Goal: Transaction & Acquisition: Purchase product/service

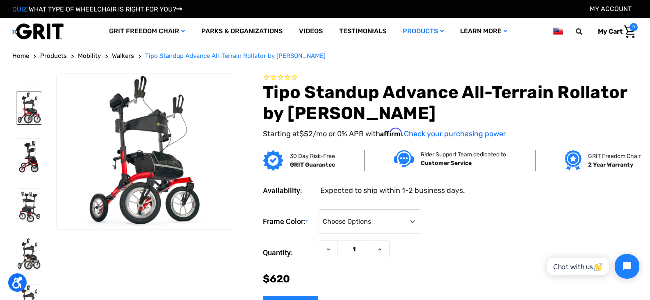
click at [38, 109] on img at bounding box center [28, 108] width 25 height 33
click at [35, 163] on img at bounding box center [28, 157] width 25 height 36
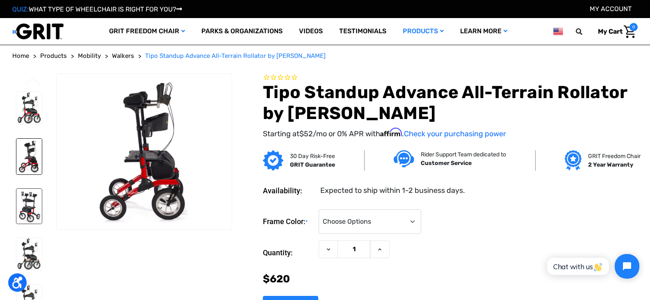
click at [25, 221] on img at bounding box center [28, 206] width 25 height 34
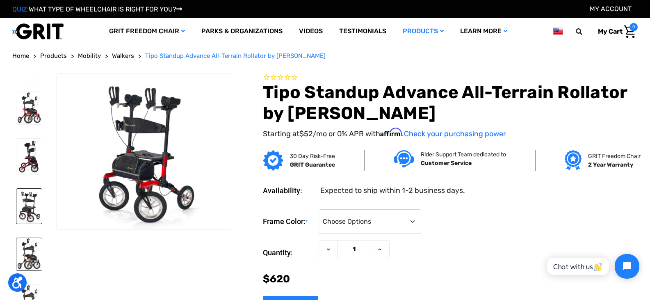
click at [30, 264] on img at bounding box center [28, 254] width 25 height 33
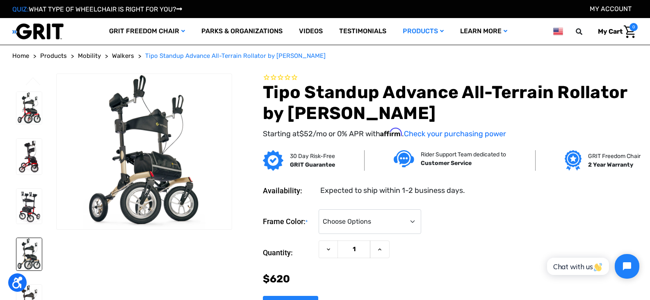
scroll to position [41, 0]
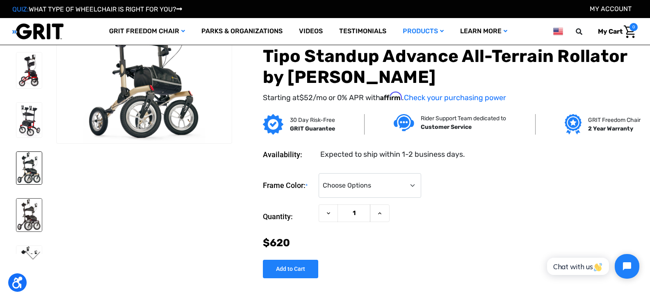
click at [32, 221] on img at bounding box center [28, 214] width 25 height 33
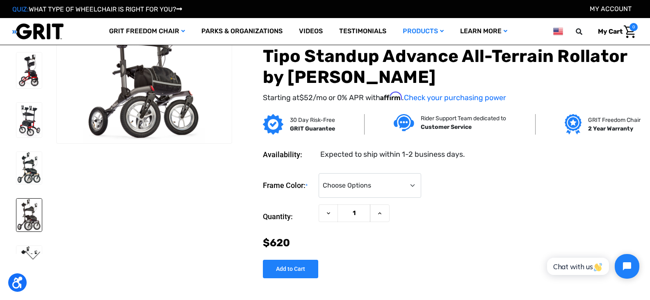
click at [35, 255] on button "Next" at bounding box center [33, 256] width 17 height 10
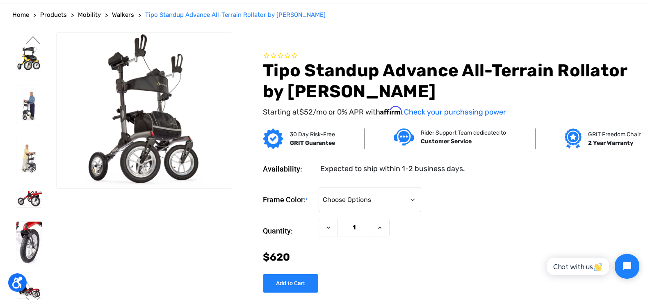
scroll to position [0, 0]
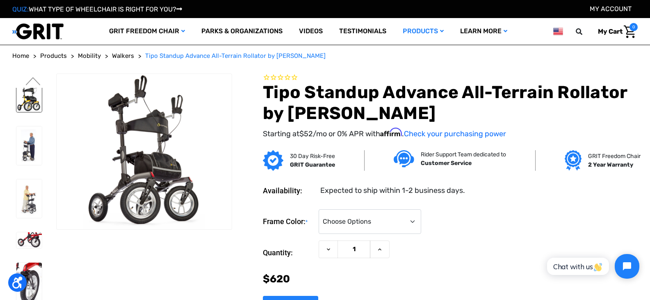
click at [32, 112] on img at bounding box center [28, 96] width 25 height 33
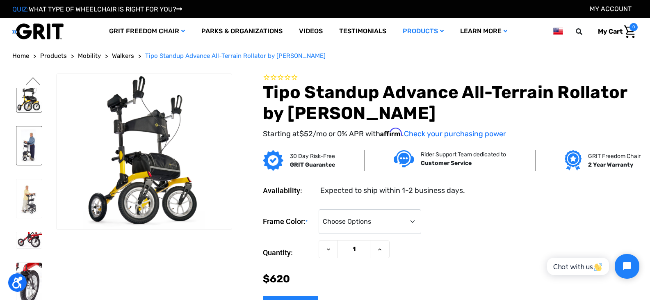
click at [31, 165] on img at bounding box center [28, 145] width 25 height 39
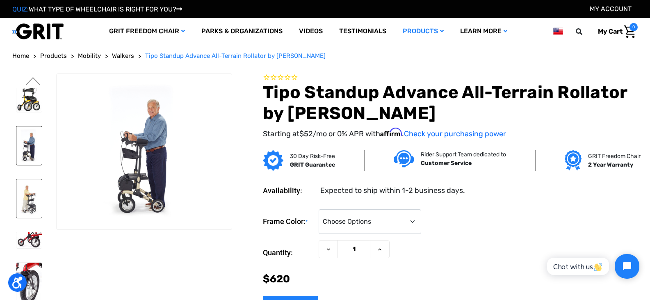
click at [26, 218] on img at bounding box center [28, 198] width 25 height 39
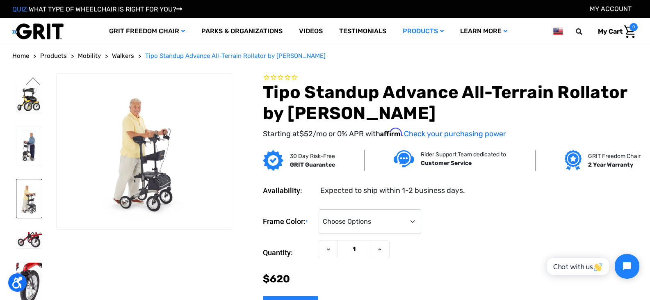
click at [35, 218] on img at bounding box center [28, 198] width 25 height 39
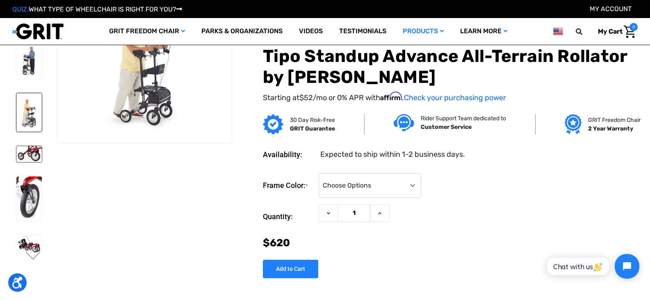
click at [37, 162] on img at bounding box center [28, 154] width 25 height 16
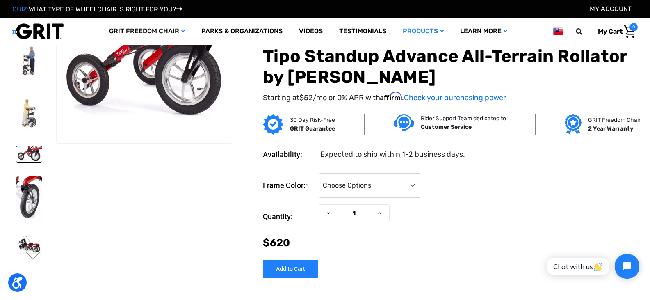
scroll to position [65, 0]
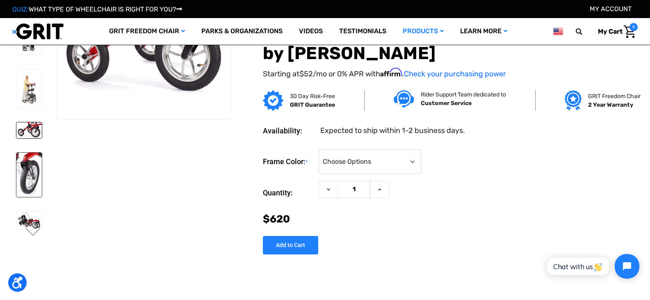
click at [27, 197] on img at bounding box center [28, 175] width 25 height 44
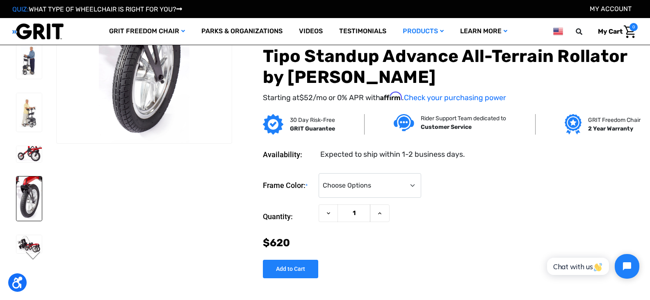
scroll to position [82, 0]
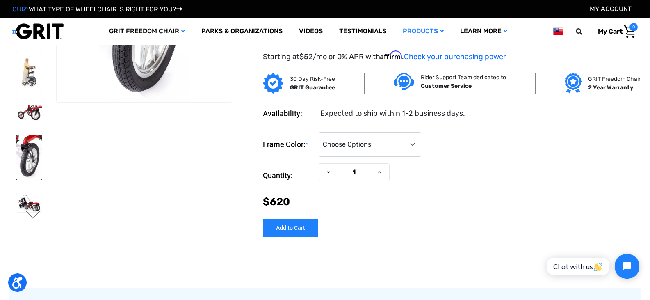
click at [32, 215] on button "Next" at bounding box center [33, 215] width 17 height 10
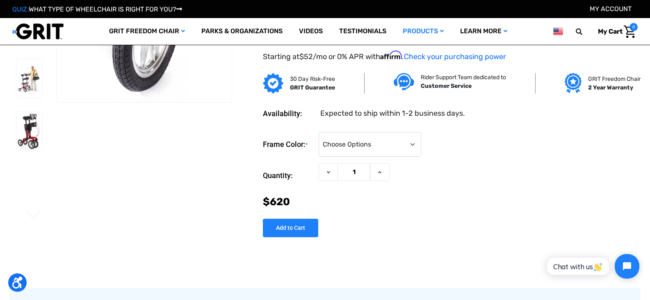
scroll to position [0, 0]
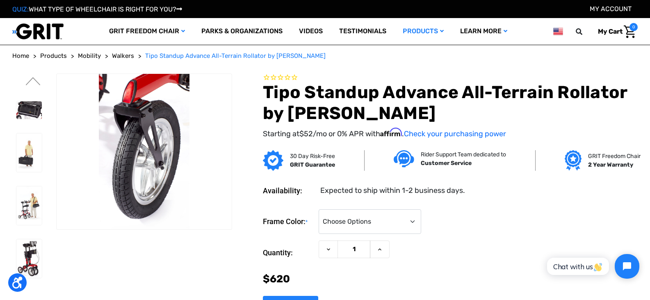
click at [24, 87] on img at bounding box center [28, 78] width 25 height 18
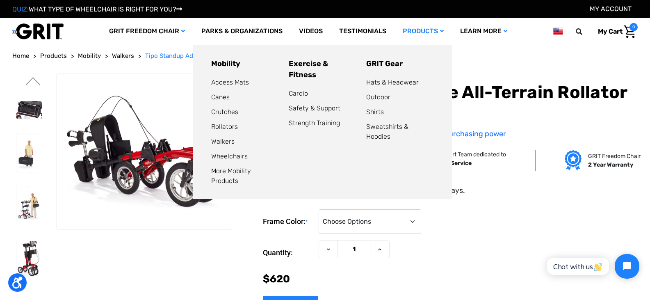
click at [436, 31] on link "Products" at bounding box center [422, 31] width 57 height 27
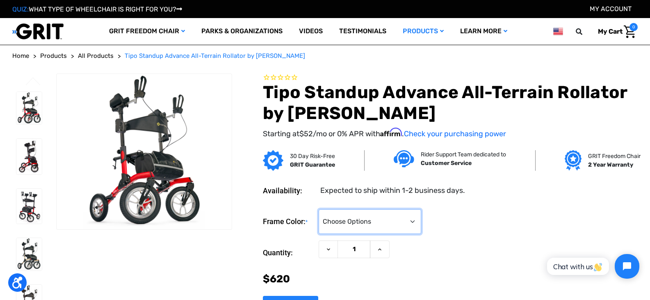
click at [421, 222] on select "Choose Options Metallic Champagne (Unavailable) Metallic Graphite (Unavailable)…" at bounding box center [370, 221] width 102 height 25
click at [506, 223] on div "Frame Color: * Choose Options Metallic Champagne (Unavailable) Metallic Graphit…" at bounding box center [450, 221] width 375 height 25
